Goal: Information Seeking & Learning: Find specific fact

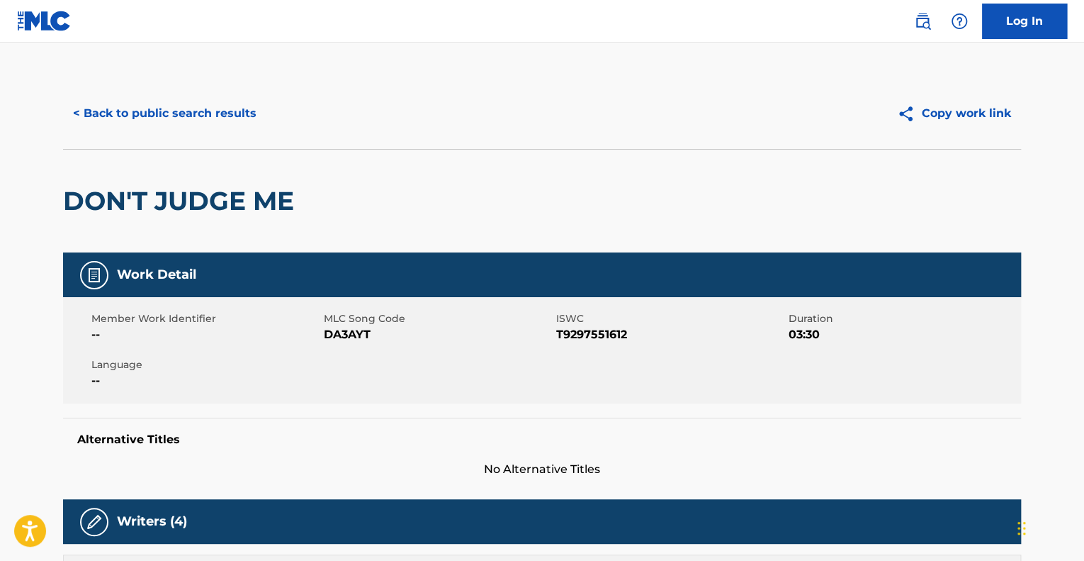
click at [146, 116] on button "< Back to public search results" at bounding box center [164, 113] width 203 height 35
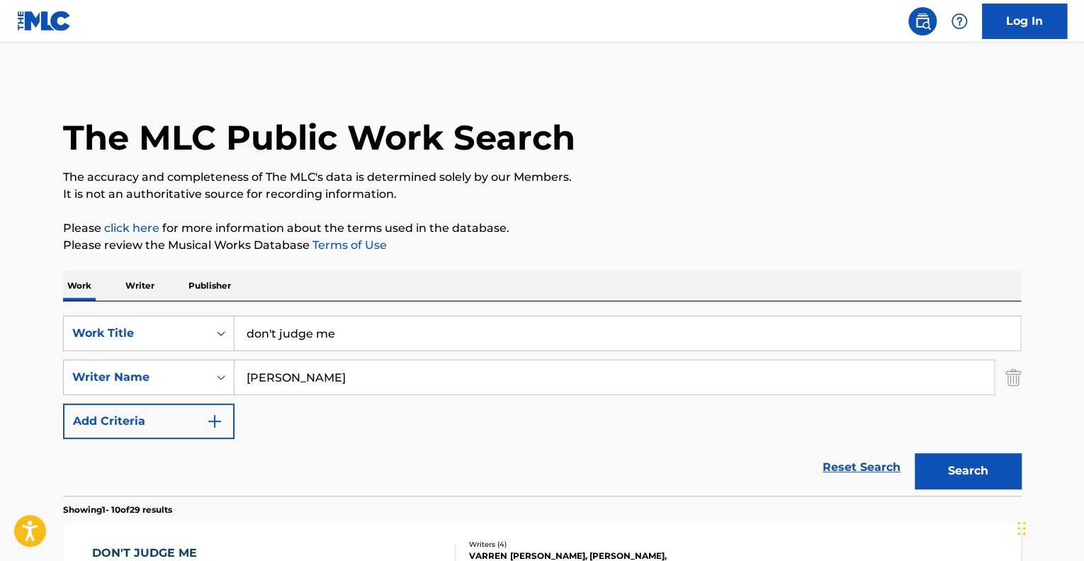
drag, startPoint x: 344, startPoint y: 327, endPoint x: 206, endPoint y: 308, distance: 139.5
click at [206, 308] on div "SearchWithCriteriaf2879d42-fb55-42e3-80cf-9fbd602ddc0c Work Title don't judge m…" at bounding box center [542, 398] width 958 height 194
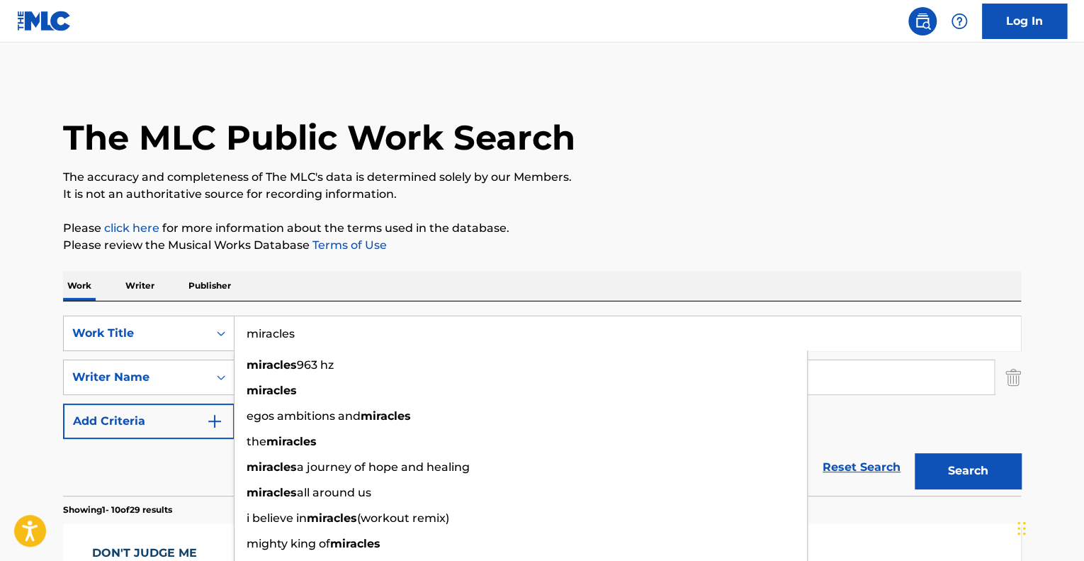
type input "miracles"
click at [915, 453] on button "Search" at bounding box center [968, 470] width 106 height 35
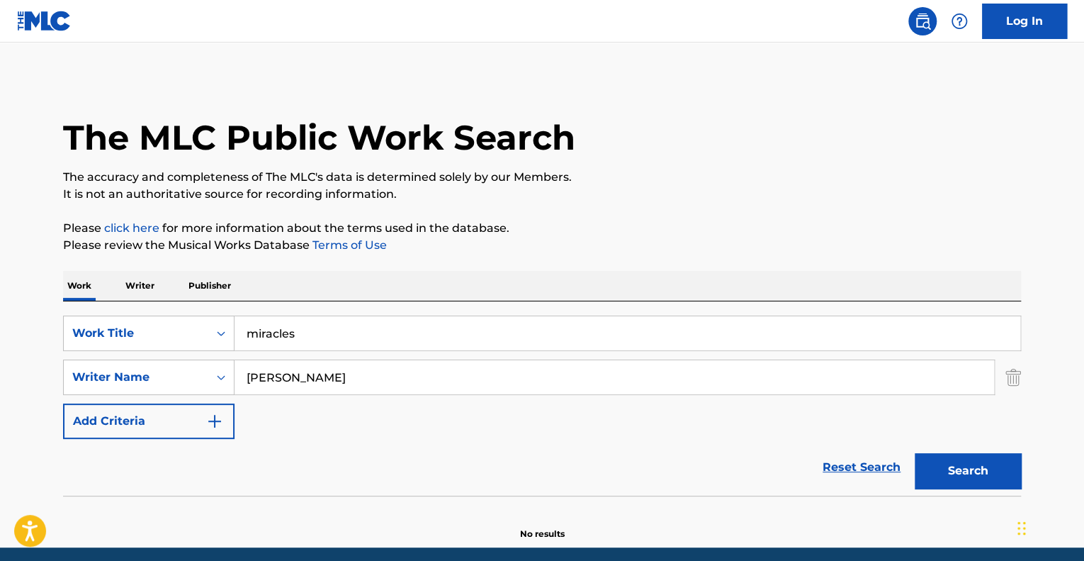
click at [971, 468] on button "Search" at bounding box center [968, 470] width 106 height 35
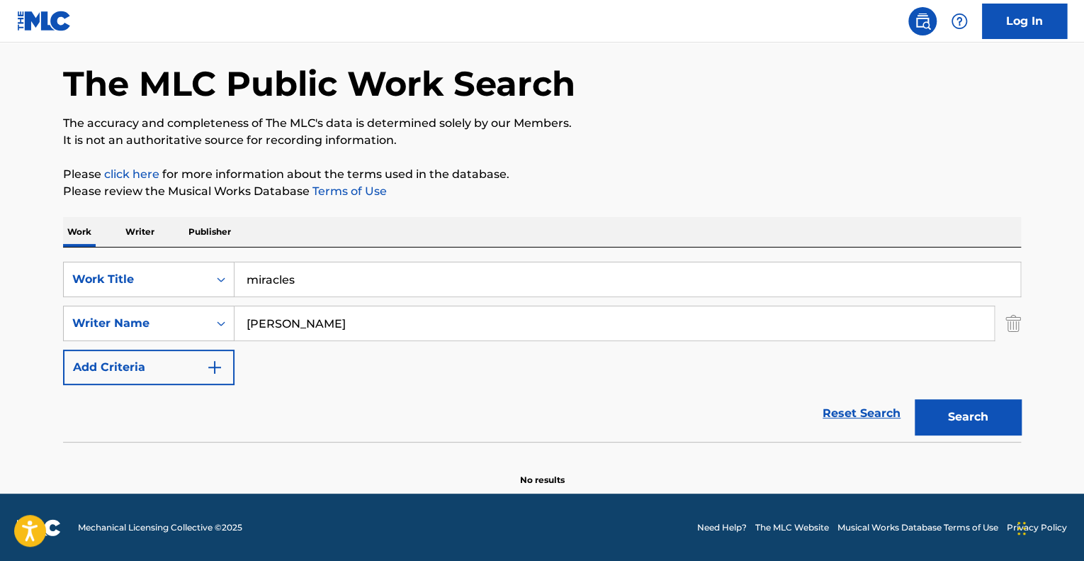
click at [295, 327] on input "[PERSON_NAME]" at bounding box center [615, 323] width 760 height 34
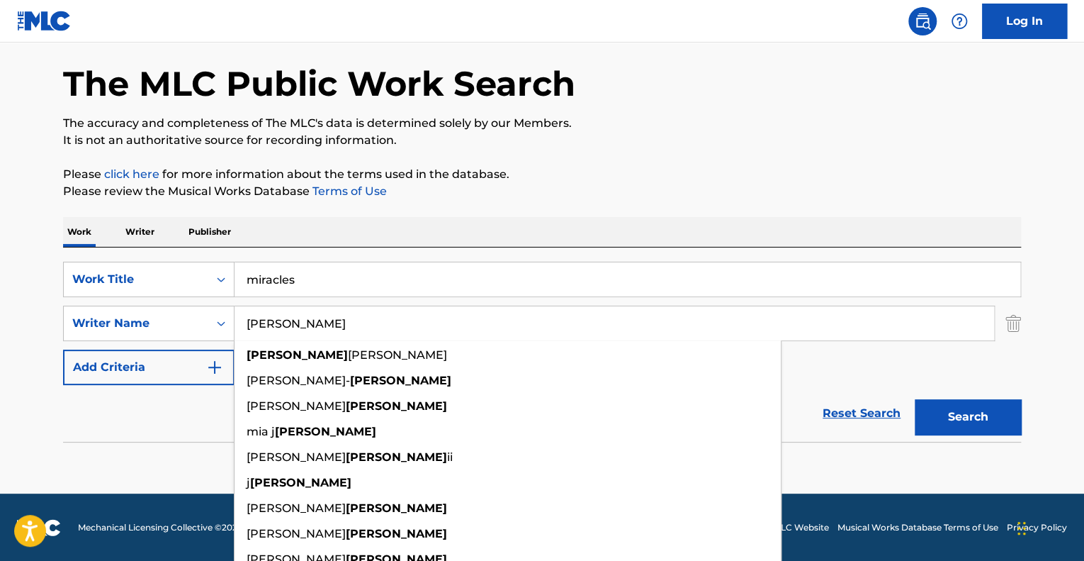
click at [295, 327] on input "[PERSON_NAME]" at bounding box center [615, 323] width 760 height 34
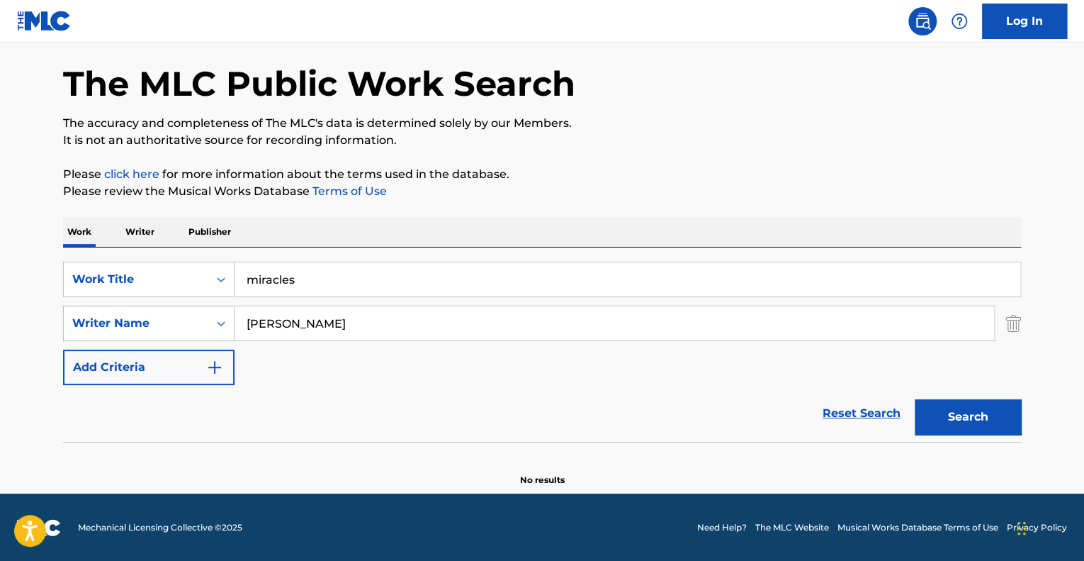
click at [950, 432] on button "Search" at bounding box center [968, 416] width 106 height 35
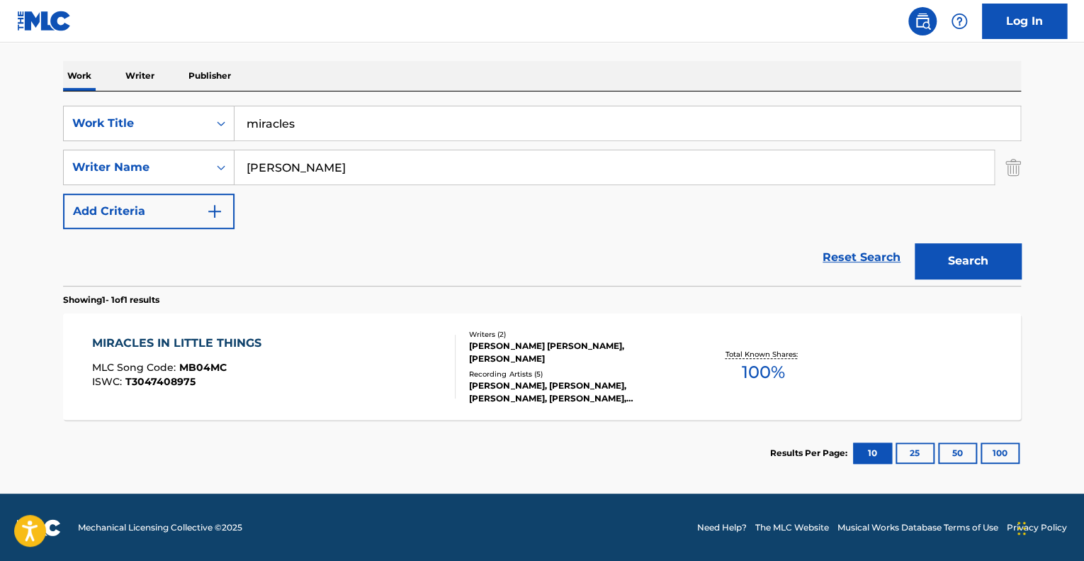
scroll to position [0, 0]
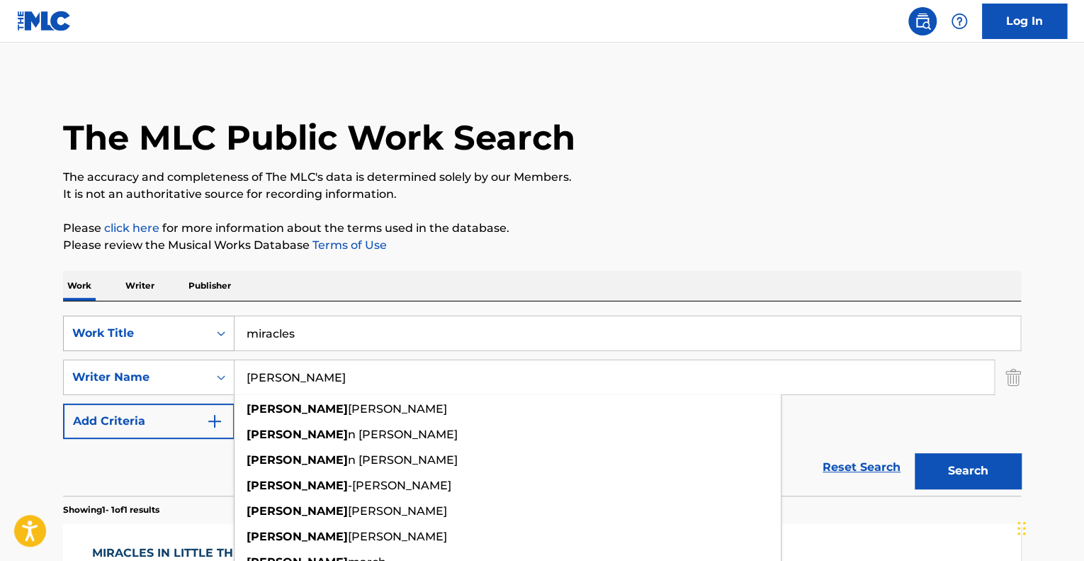
drag, startPoint x: 291, startPoint y: 388, endPoint x: 181, endPoint y: 322, distance: 127.5
click at [181, 322] on div "SearchWithCriteriaf2879d42-fb55-42e3-80cf-9fbd602ddc0c Work Title miracles Sear…" at bounding box center [542, 376] width 958 height 123
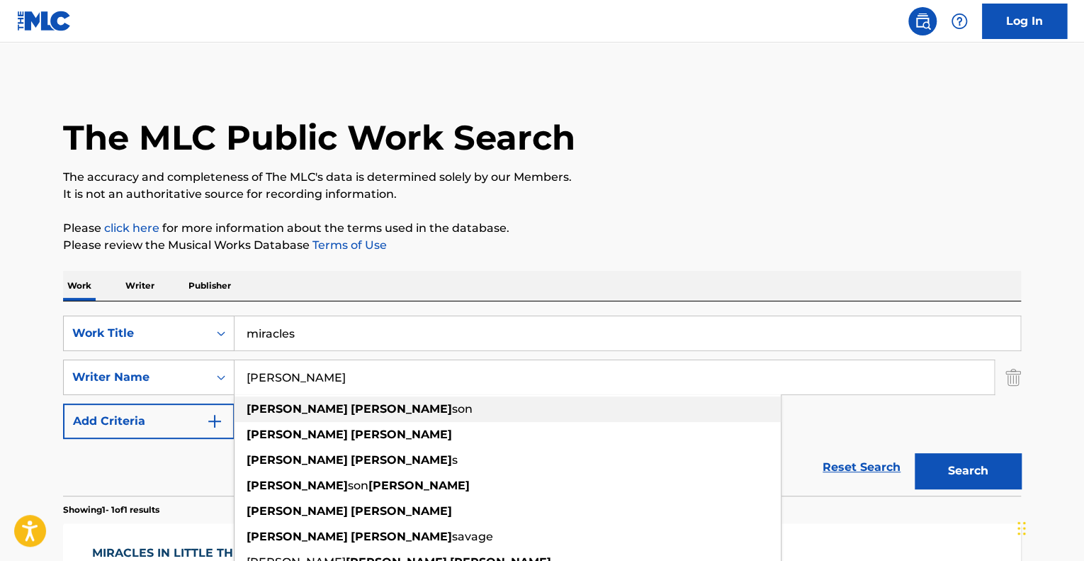
click at [351, 405] on strong "john" at bounding box center [401, 408] width 101 height 13
type input "marcus johnson"
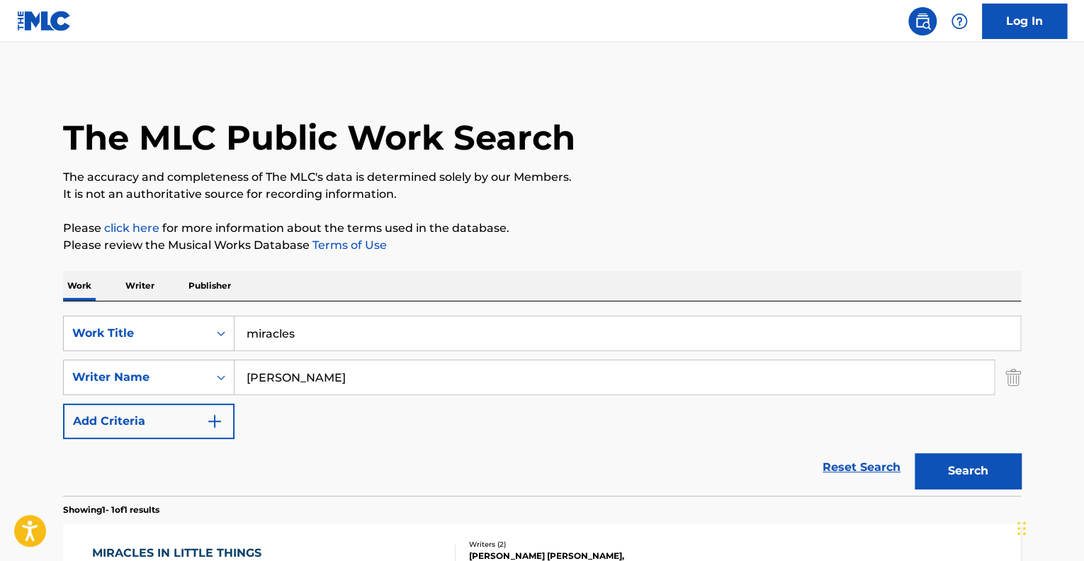
click at [960, 467] on button "Search" at bounding box center [968, 470] width 106 height 35
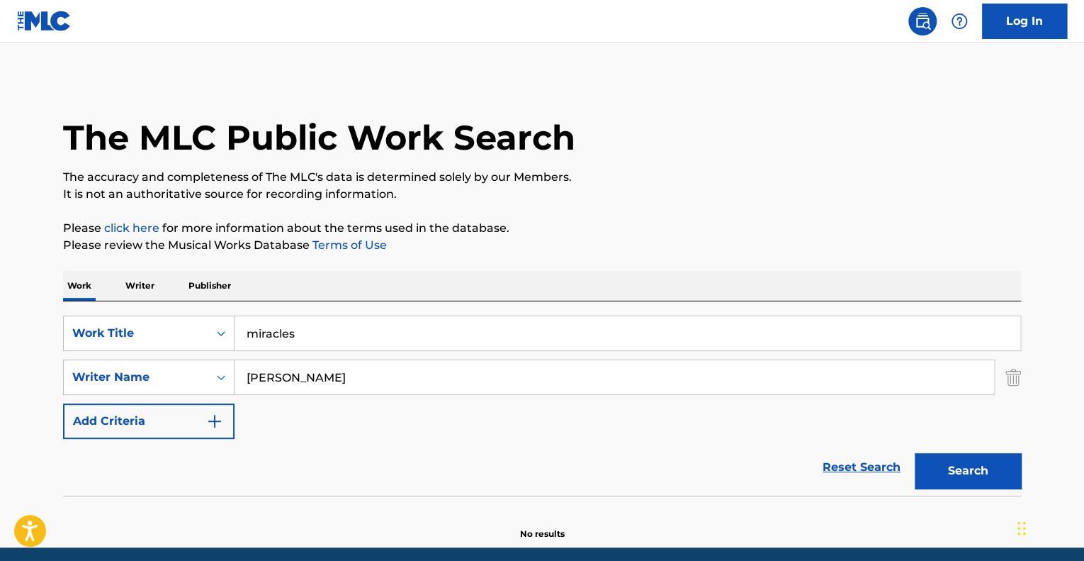
scroll to position [54, 0]
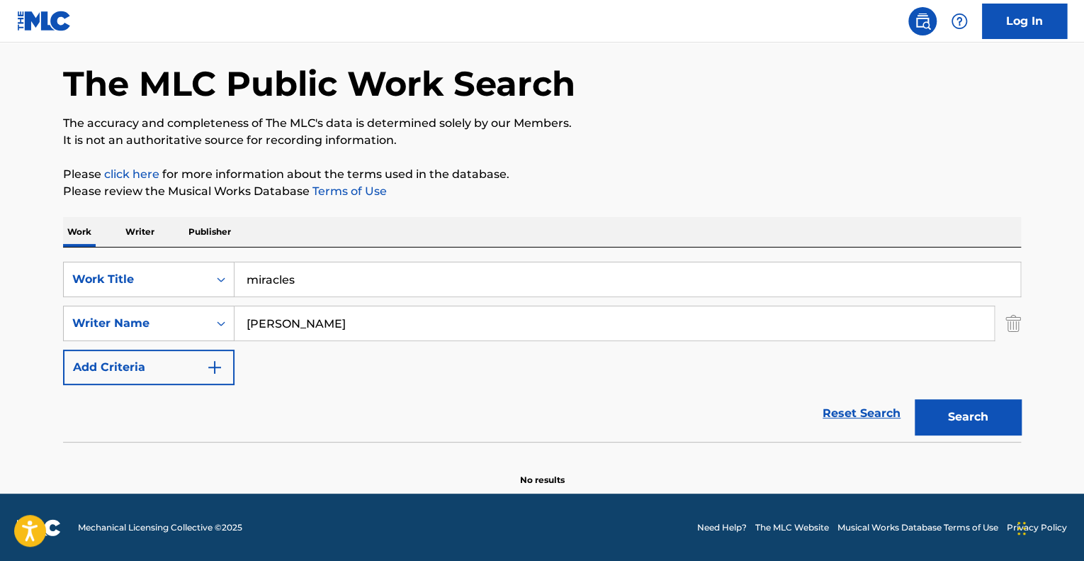
click at [1003, 157] on div "The MLC Public Work Search The accuracy and completeness of The MLC's data is d…" at bounding box center [542, 255] width 992 height 462
click at [305, 273] on input "miracles" at bounding box center [628, 279] width 786 height 34
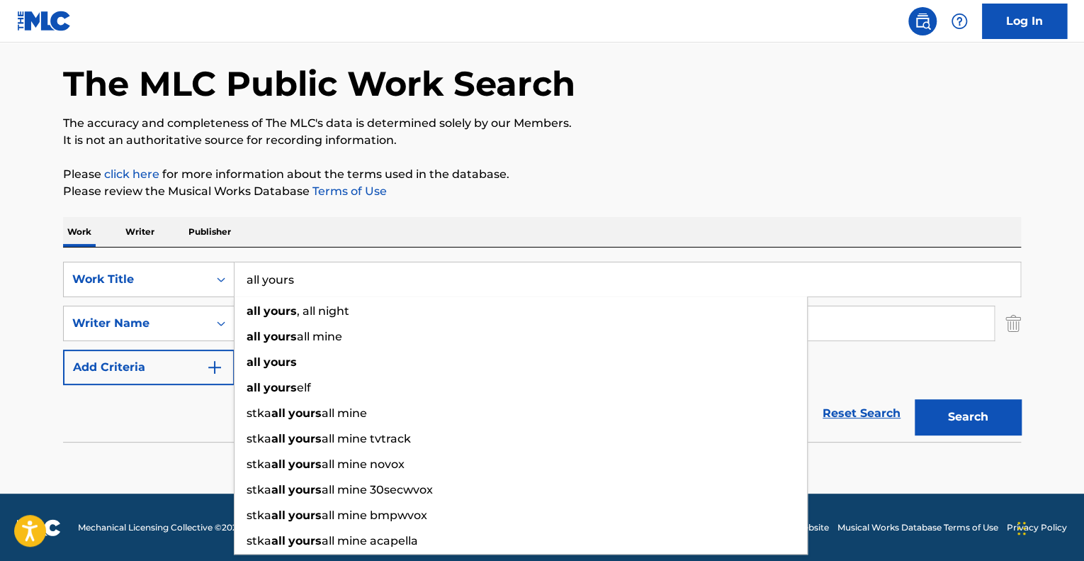
type input "all yours"
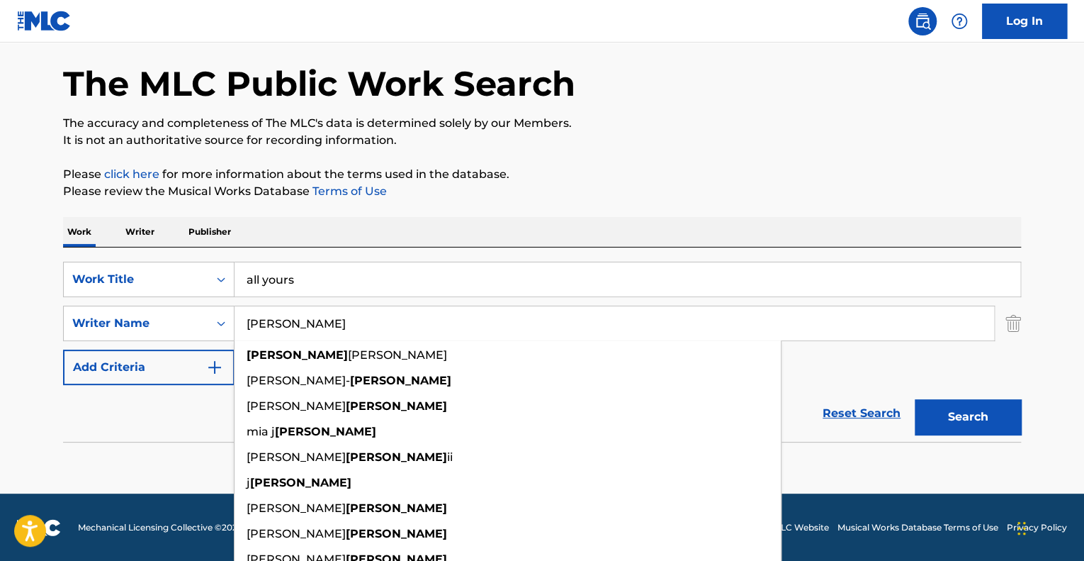
type input "[PERSON_NAME]"
click at [915, 399] on button "Search" at bounding box center [968, 416] width 106 height 35
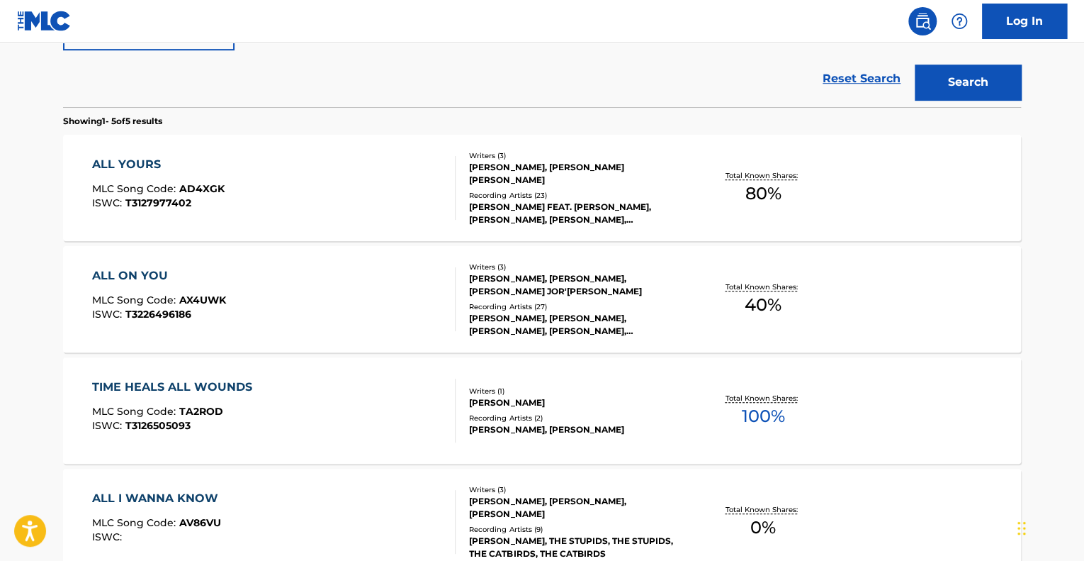
scroll to position [394, 0]
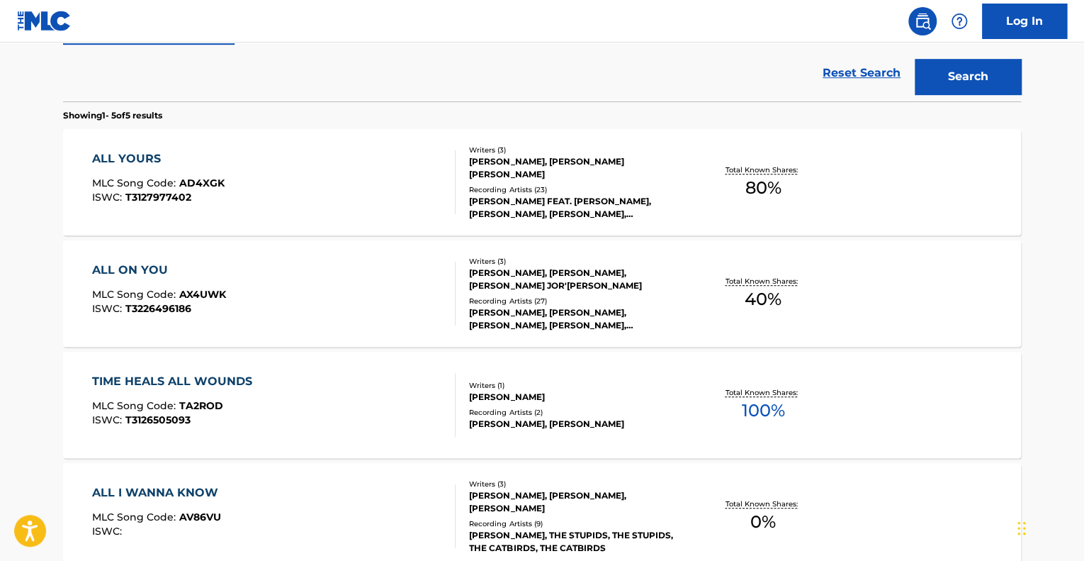
click at [142, 155] on div "ALL YOURS" at bounding box center [158, 158] width 133 height 17
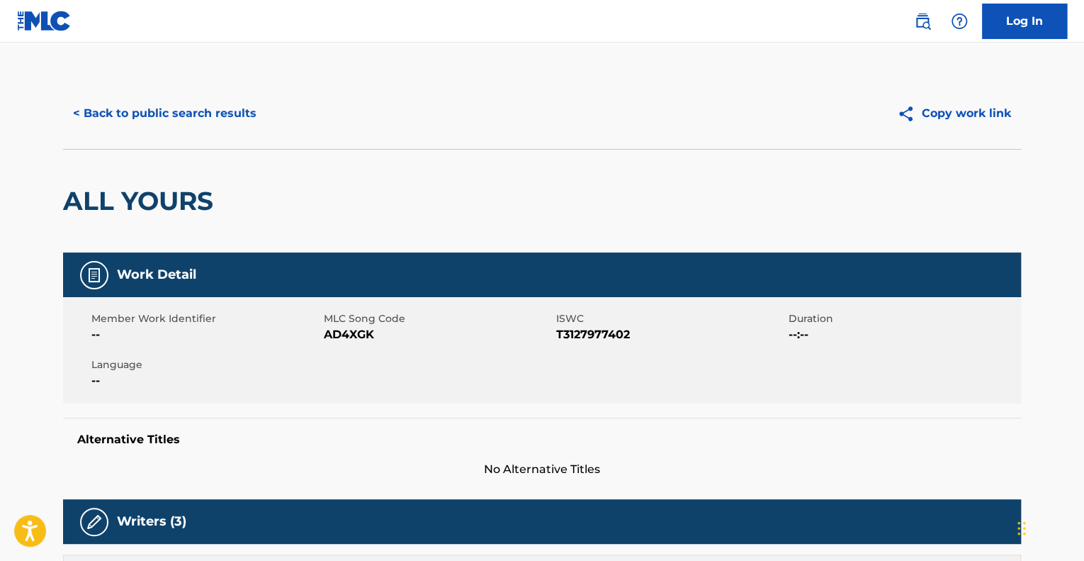
click at [159, 110] on button "< Back to public search results" at bounding box center [164, 113] width 203 height 35
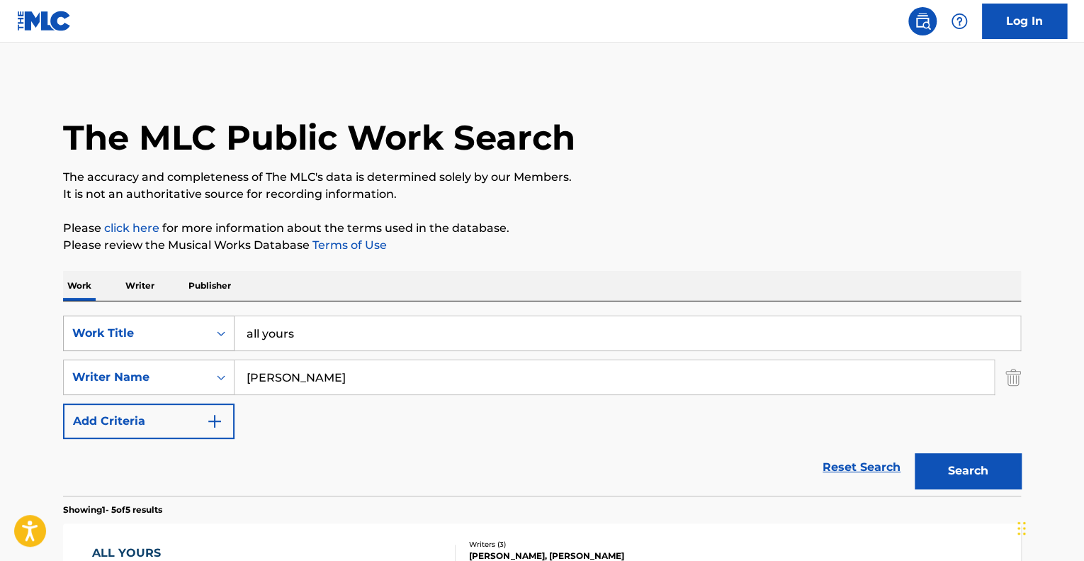
drag, startPoint x: 306, startPoint y: 331, endPoint x: 218, endPoint y: 315, distance: 89.3
click at [218, 315] on div "SearchWithCriteriaf2879d42-fb55-42e3-80cf-9fbd602ddc0c Work Title all yours" at bounding box center [542, 332] width 958 height 35
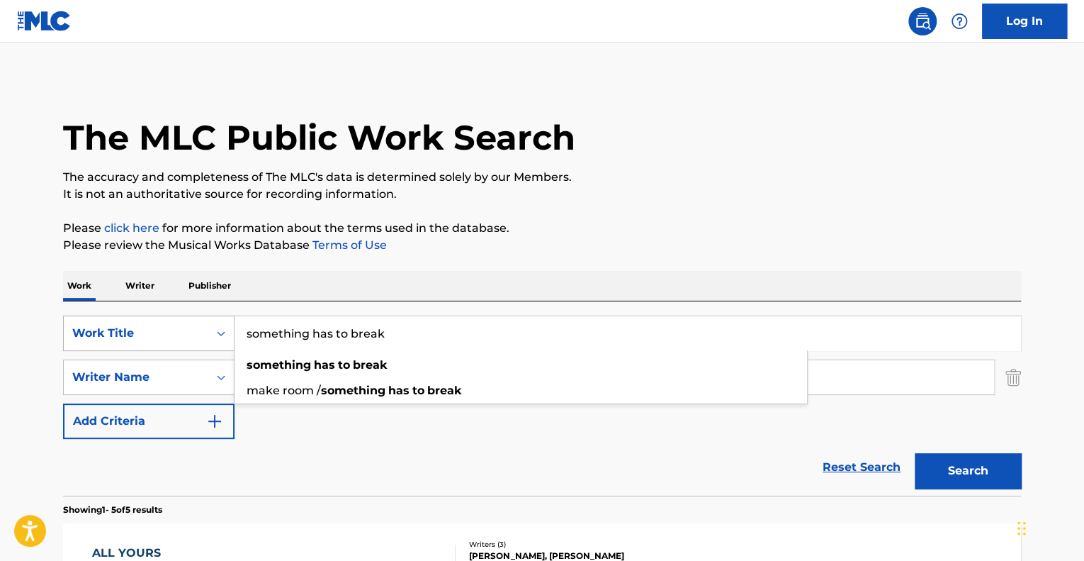
type input "something has to break"
click at [915, 453] on button "Search" at bounding box center [968, 470] width 106 height 35
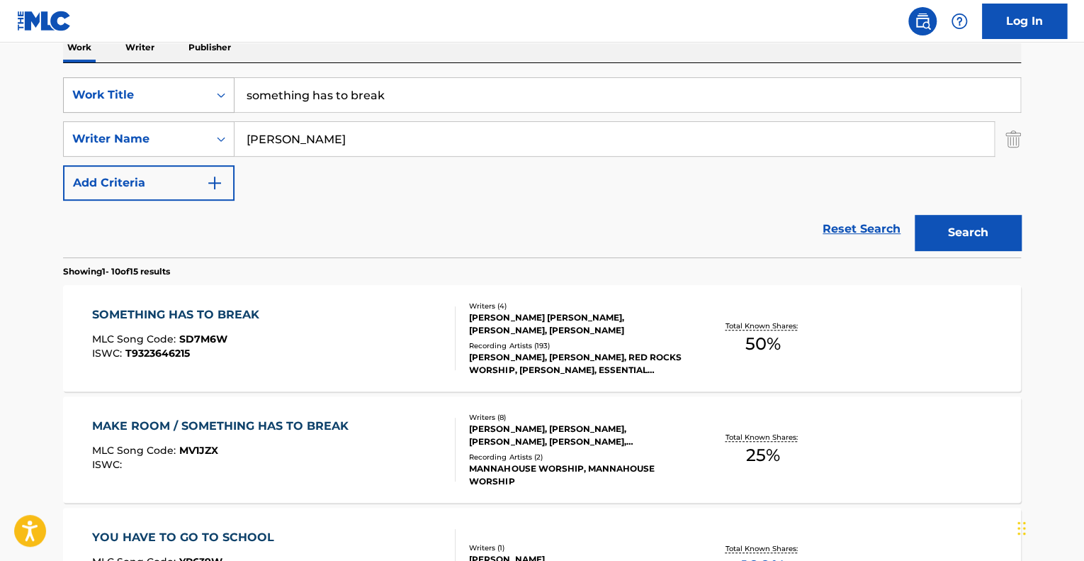
scroll to position [241, 0]
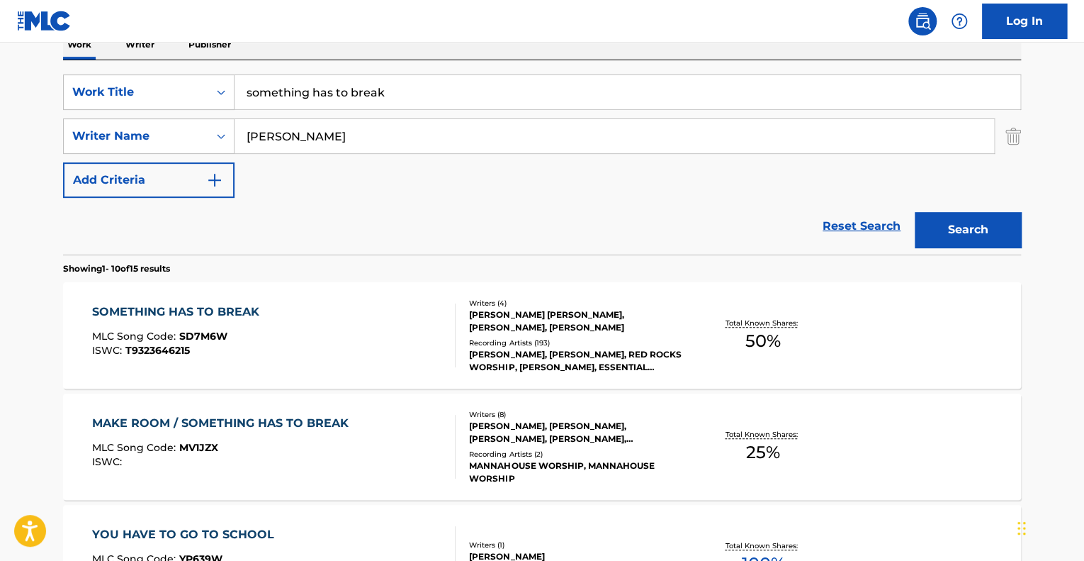
click at [201, 305] on div "SOMETHING HAS TO BREAK" at bounding box center [179, 311] width 174 height 17
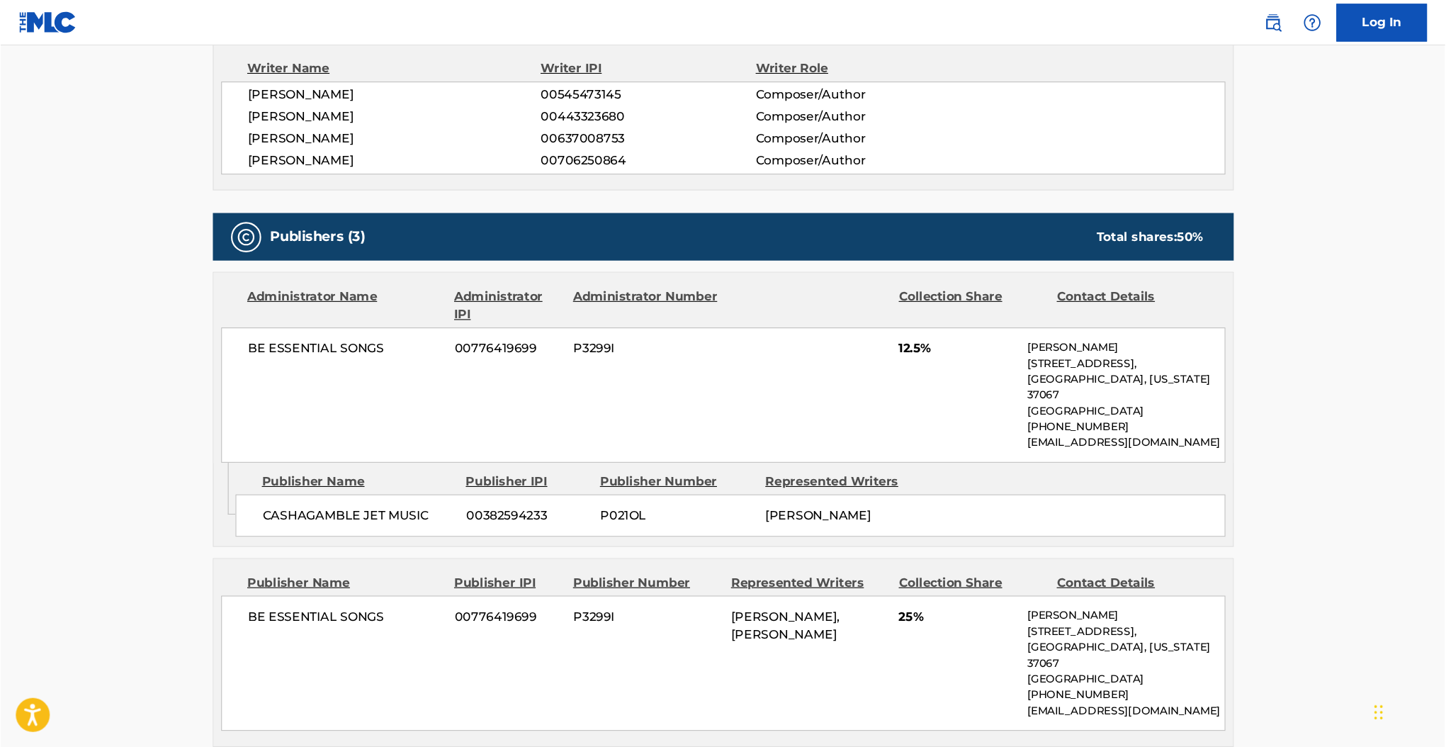
scroll to position [513, 0]
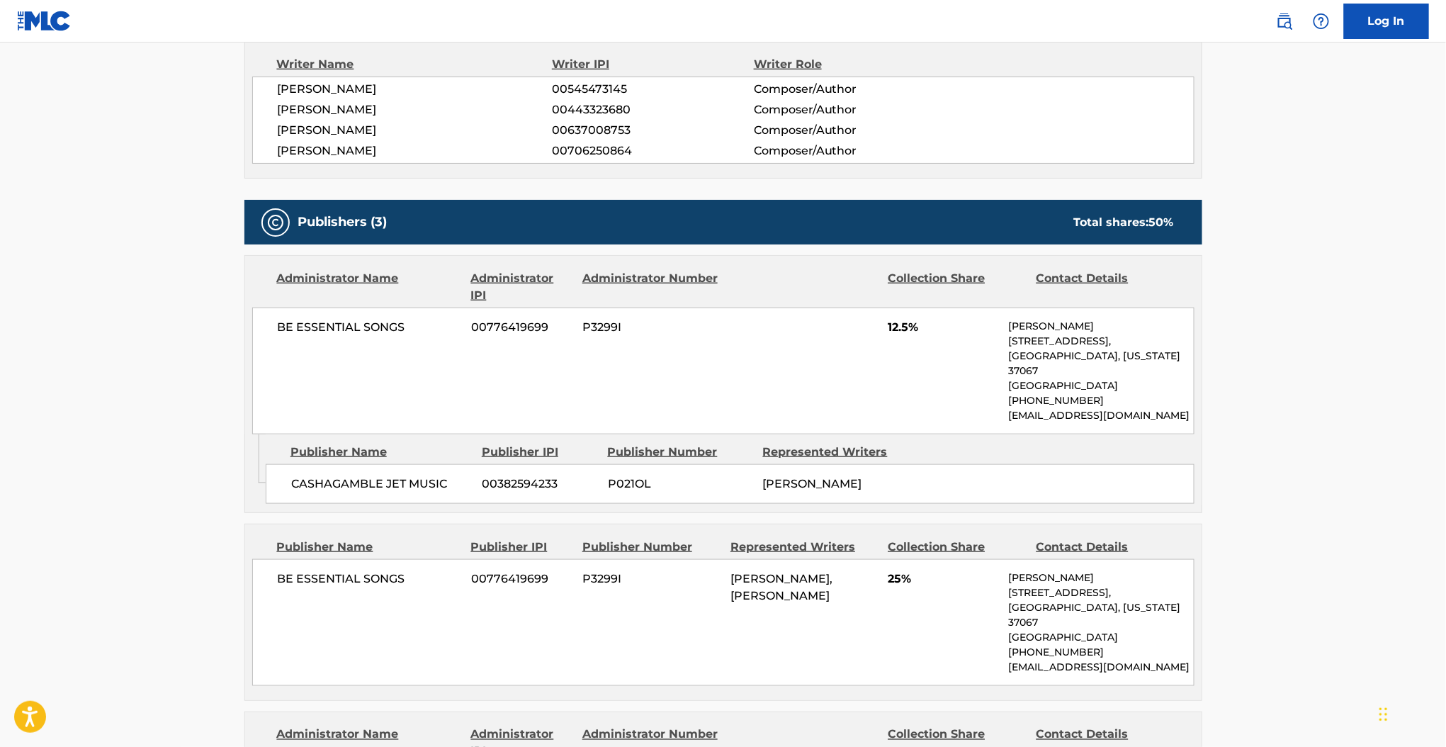
drag, startPoint x: 1086, startPoint y: 1, endPoint x: 4, endPoint y: 609, distance: 1241.3
click at [4, 560] on main "< Back to public search results Copy work link SOMETHING HAS TO BREAK Work Deta…" at bounding box center [723, 532] width 1446 height 2006
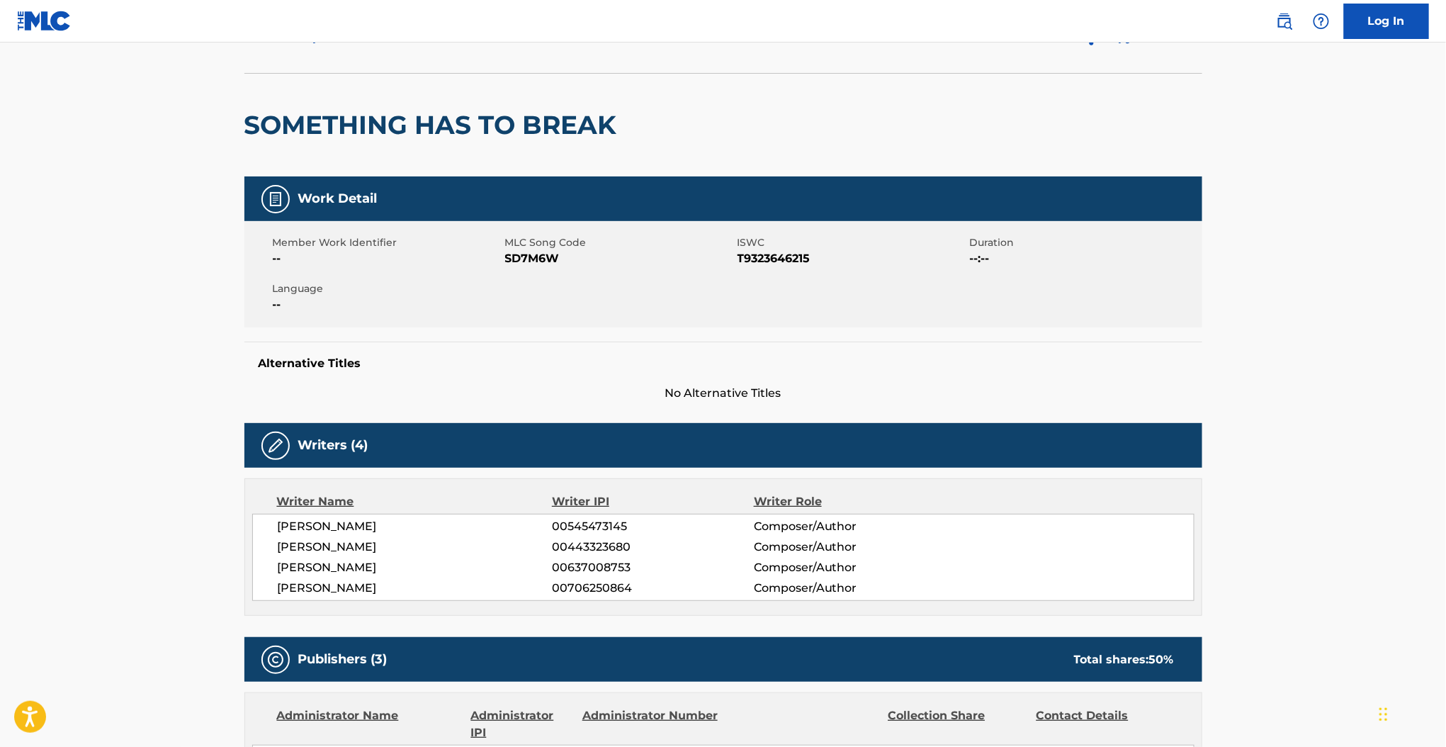
scroll to position [77, 0]
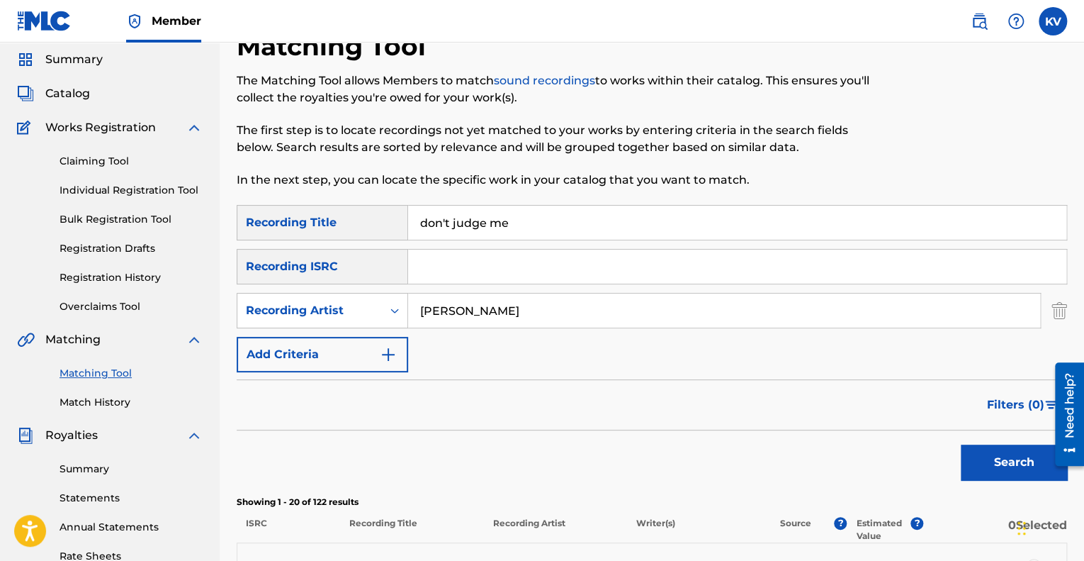
scroll to position [48, 0]
drag, startPoint x: 519, startPoint y: 226, endPoint x: 360, endPoint y: 238, distance: 159.9
click at [360, 238] on div "SearchWithCriteria16728611-12a2-4c81-a089-c39ab6834cd8 Recording Title don't ju…" at bounding box center [652, 221] width 831 height 35
click at [961, 444] on button "Search" at bounding box center [1014, 461] width 106 height 35
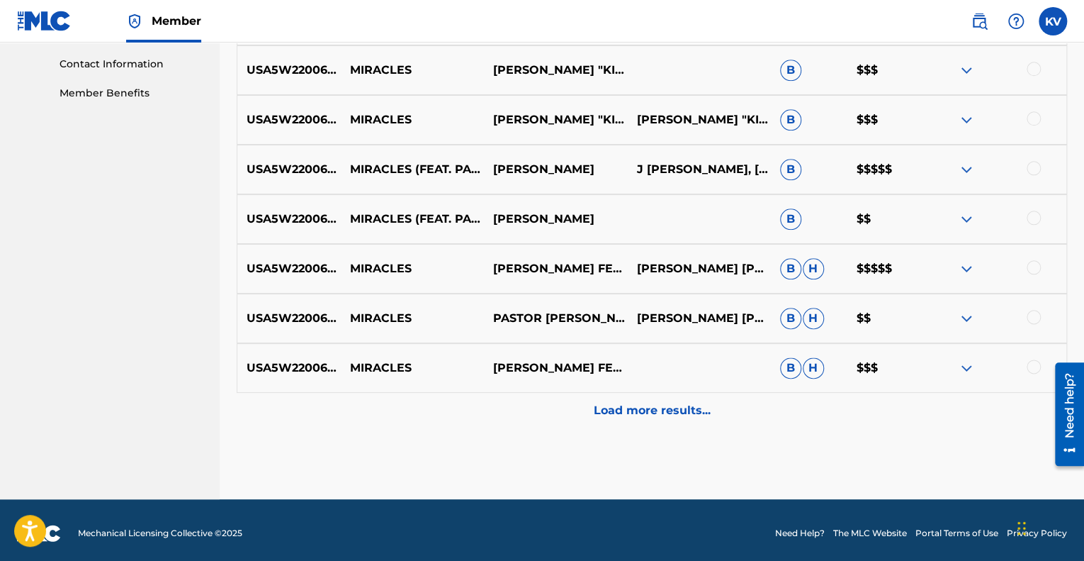
scroll to position [692, 0]
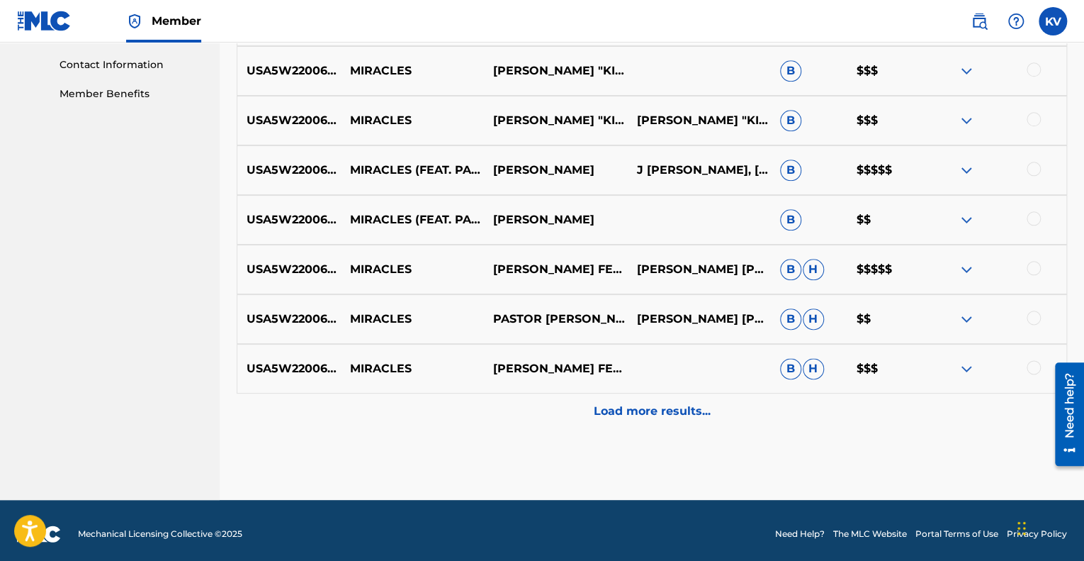
click at [646, 404] on p "Load more results..." at bounding box center [652, 411] width 117 height 17
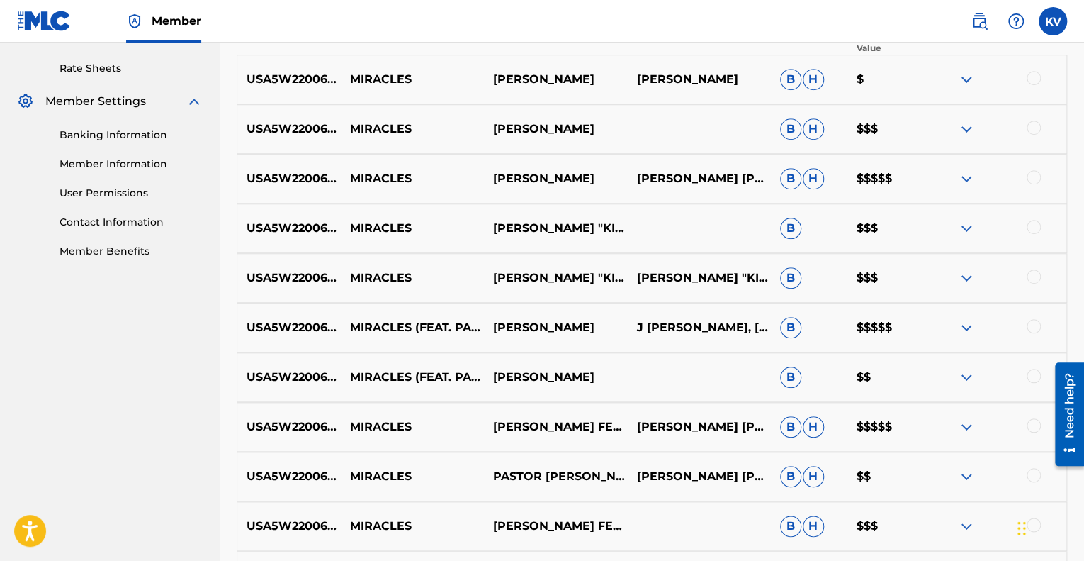
scroll to position [534, 0]
click at [493, 305] on div "USA5W2200648 MIRACLES (FEAT. PASTOR [PERSON_NAME]) [PERSON_NAME] J [PERSON_NAME…" at bounding box center [652, 328] width 831 height 50
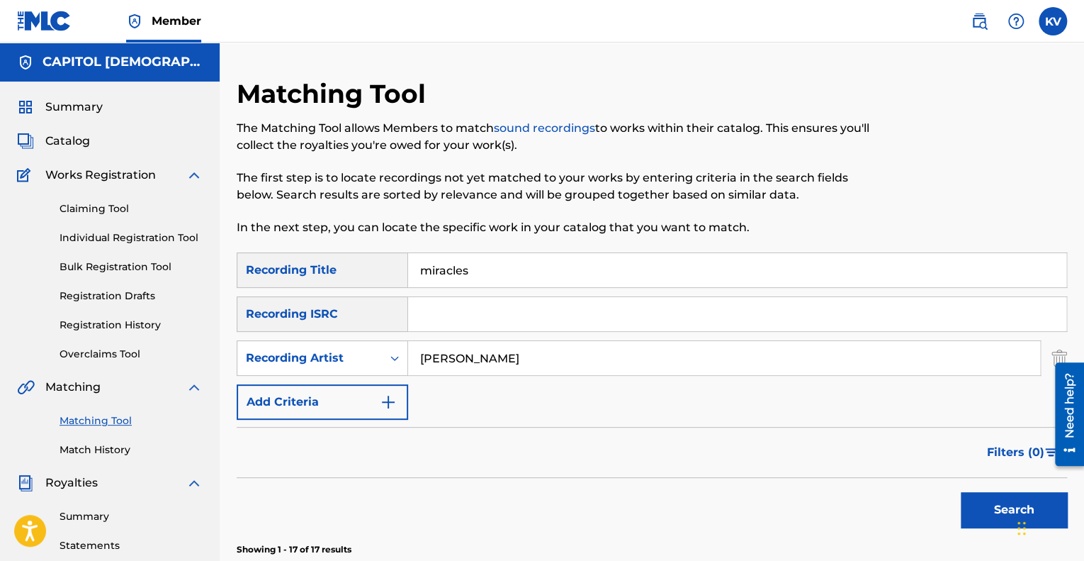
scroll to position [0, 0]
click at [483, 272] on input "miracles" at bounding box center [737, 270] width 658 height 34
click at [961, 492] on button "Search" at bounding box center [1014, 509] width 106 height 35
click at [488, 271] on input "all yours" at bounding box center [737, 270] width 658 height 34
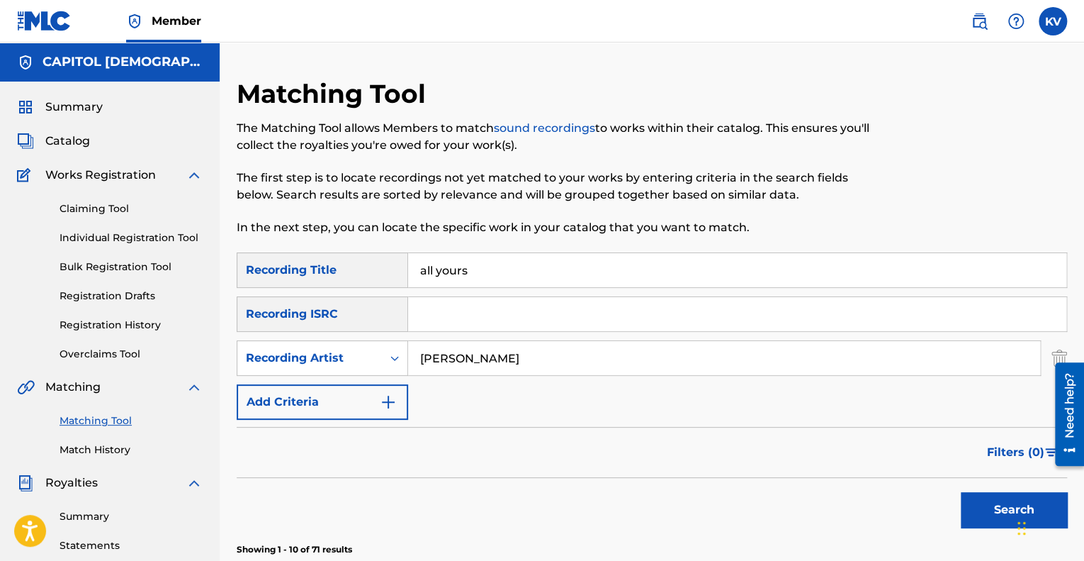
click at [488, 271] on input "all yours" at bounding box center [737, 270] width 658 height 34
type input "something has to break"
click at [961, 492] on button "Search" at bounding box center [1014, 509] width 106 height 35
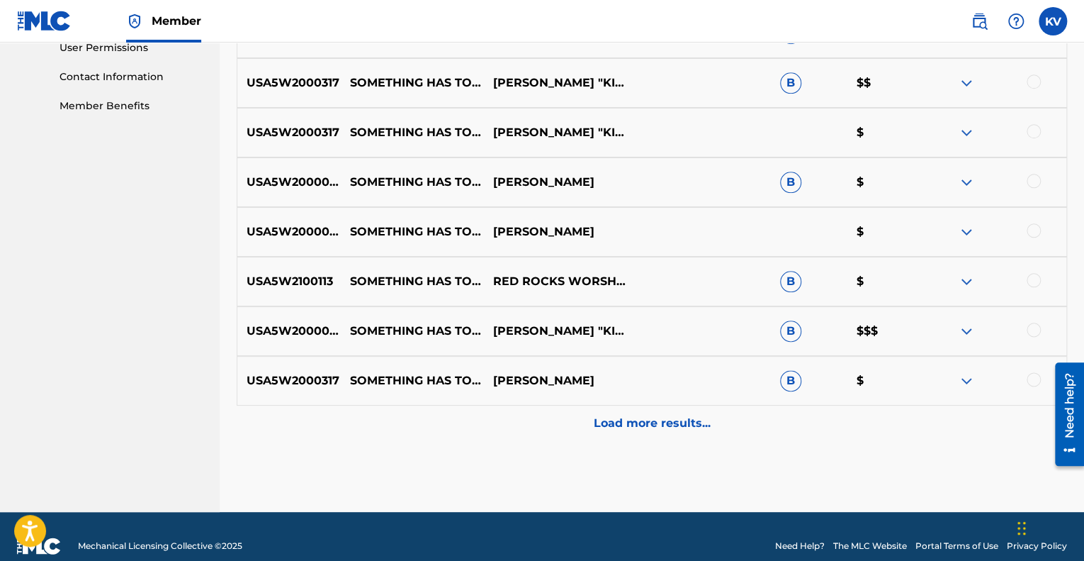
scroll to position [681, 0]
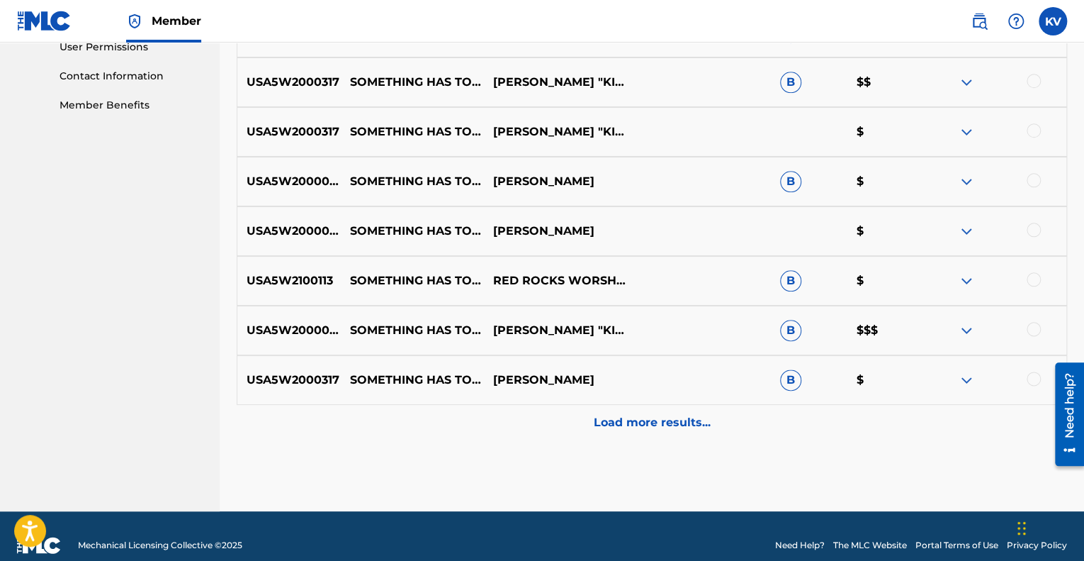
click at [665, 423] on p "Load more results..." at bounding box center [652, 422] width 117 height 17
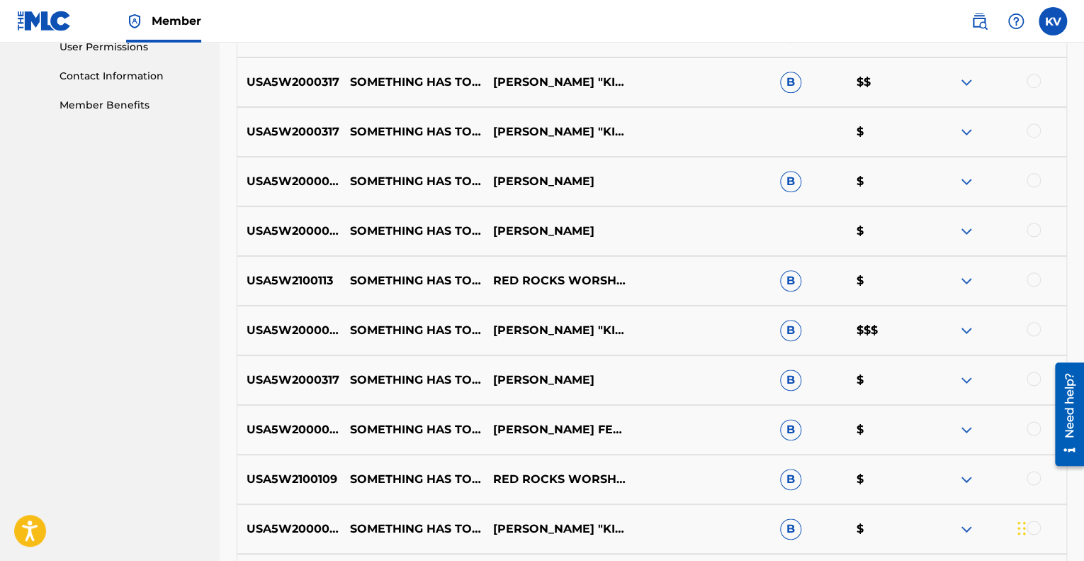
click at [665, 423] on div "USA5W2000048 SOMETHING HAS TO BREAK [LIVE] [PERSON_NAME] FEAT. [PERSON_NAME] B $" at bounding box center [652, 430] width 831 height 50
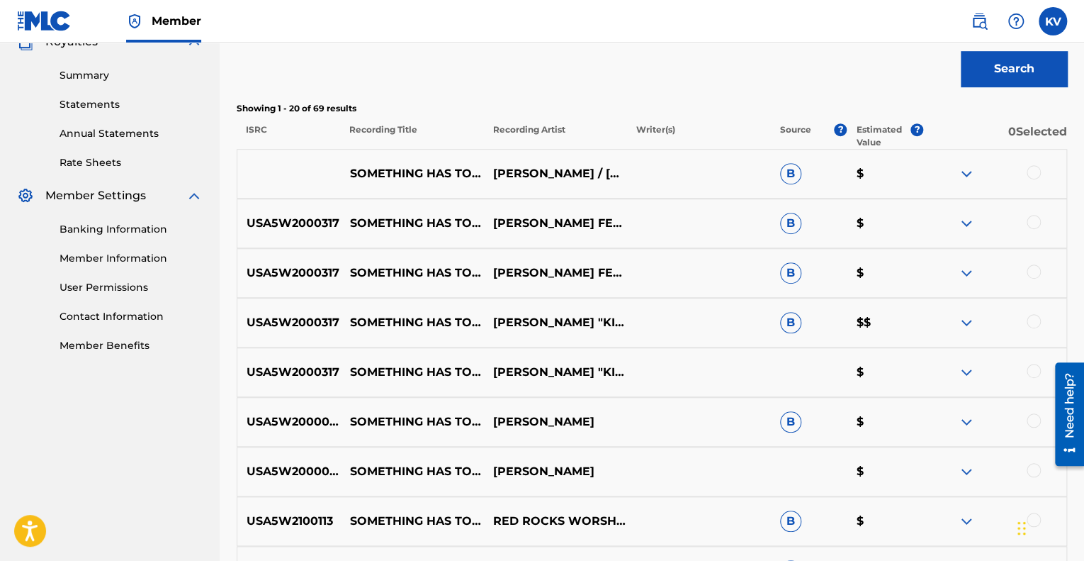
scroll to position [437, 0]
